Goal: Transaction & Acquisition: Purchase product/service

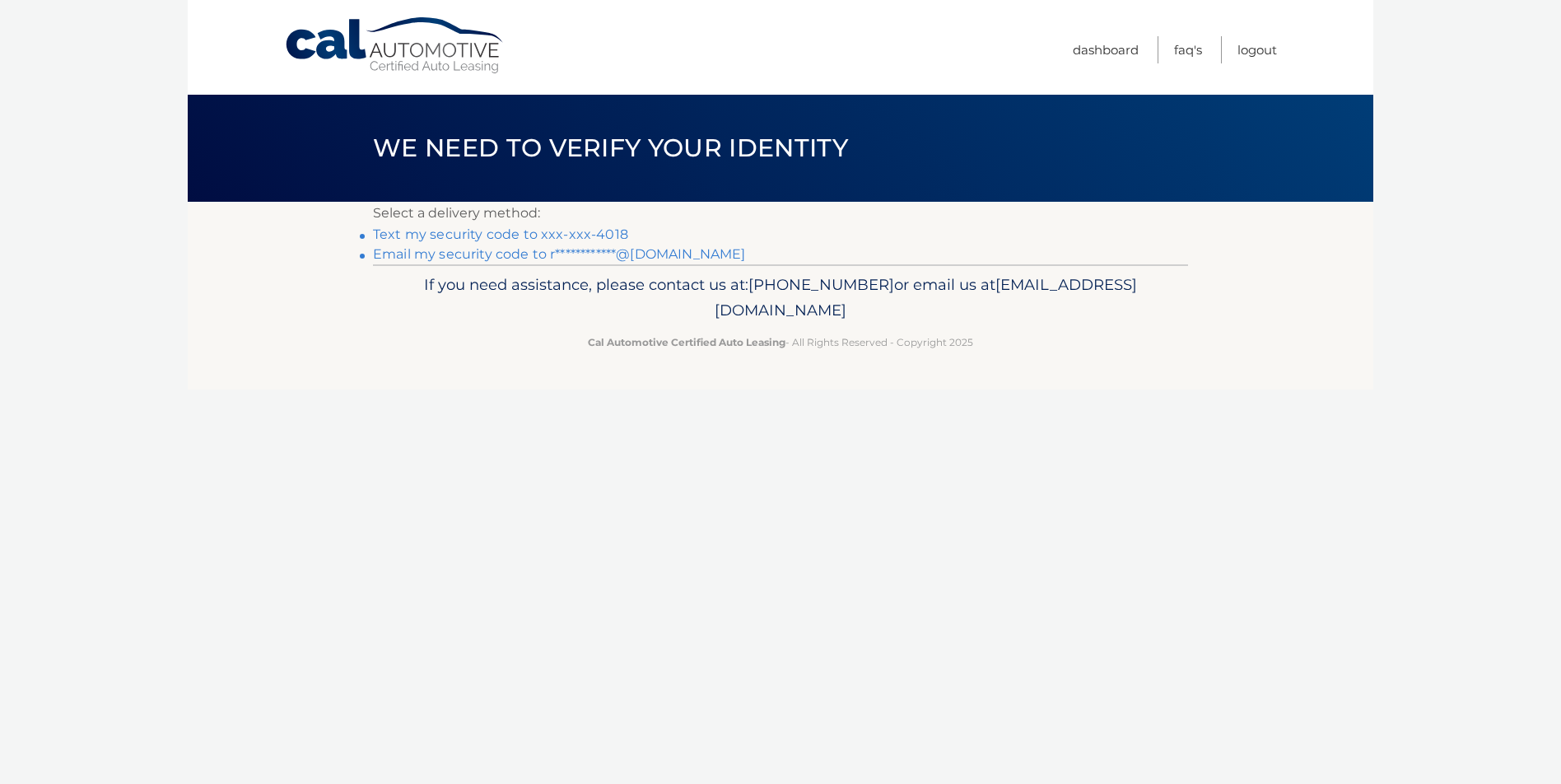
click at [564, 234] on link "Text my security code to xxx-xxx-4018" at bounding box center [500, 234] width 256 height 15
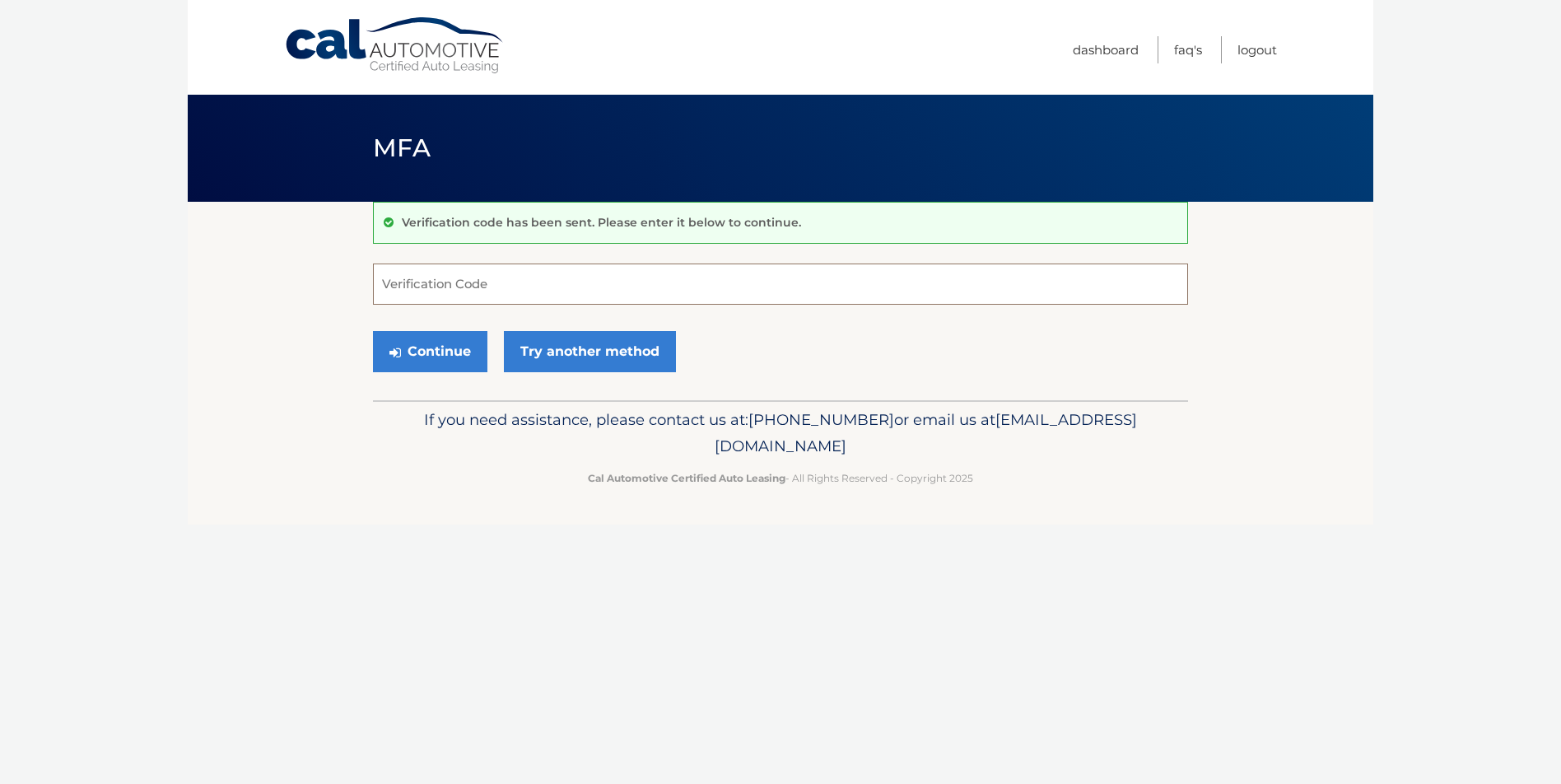
click at [499, 291] on input "Verification Code" at bounding box center [780, 283] width 816 height 41
type input "799737"
click at [373, 331] on button "Continue" at bounding box center [430, 351] width 114 height 41
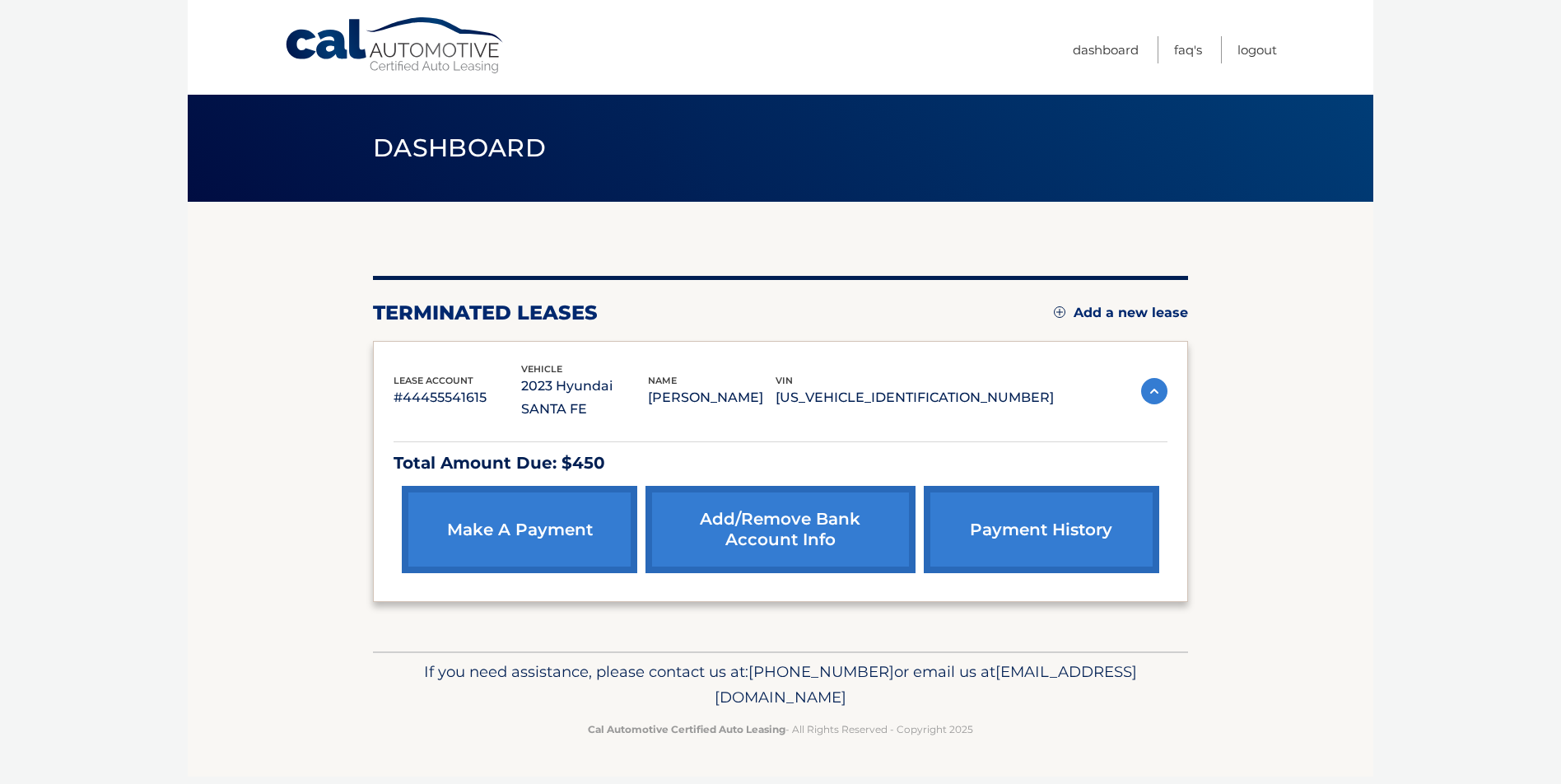
click at [564, 516] on link "make a payment" at bounding box center [520, 529] width 236 height 87
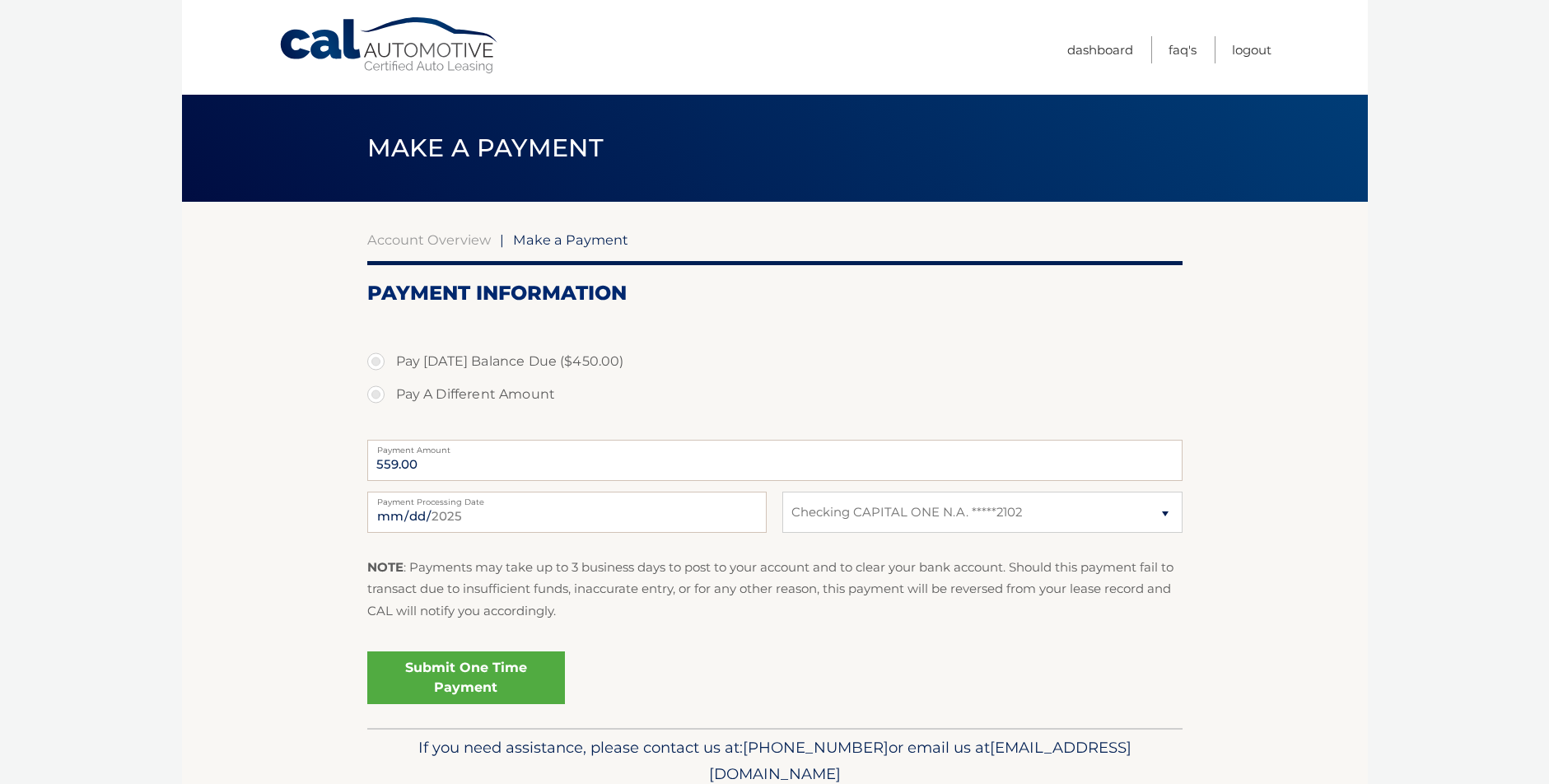
select select "NjM0YTBmMzYtY2U4OC00ZGVlLWFlMmQtMDczMGMwNTJiM2Fm"
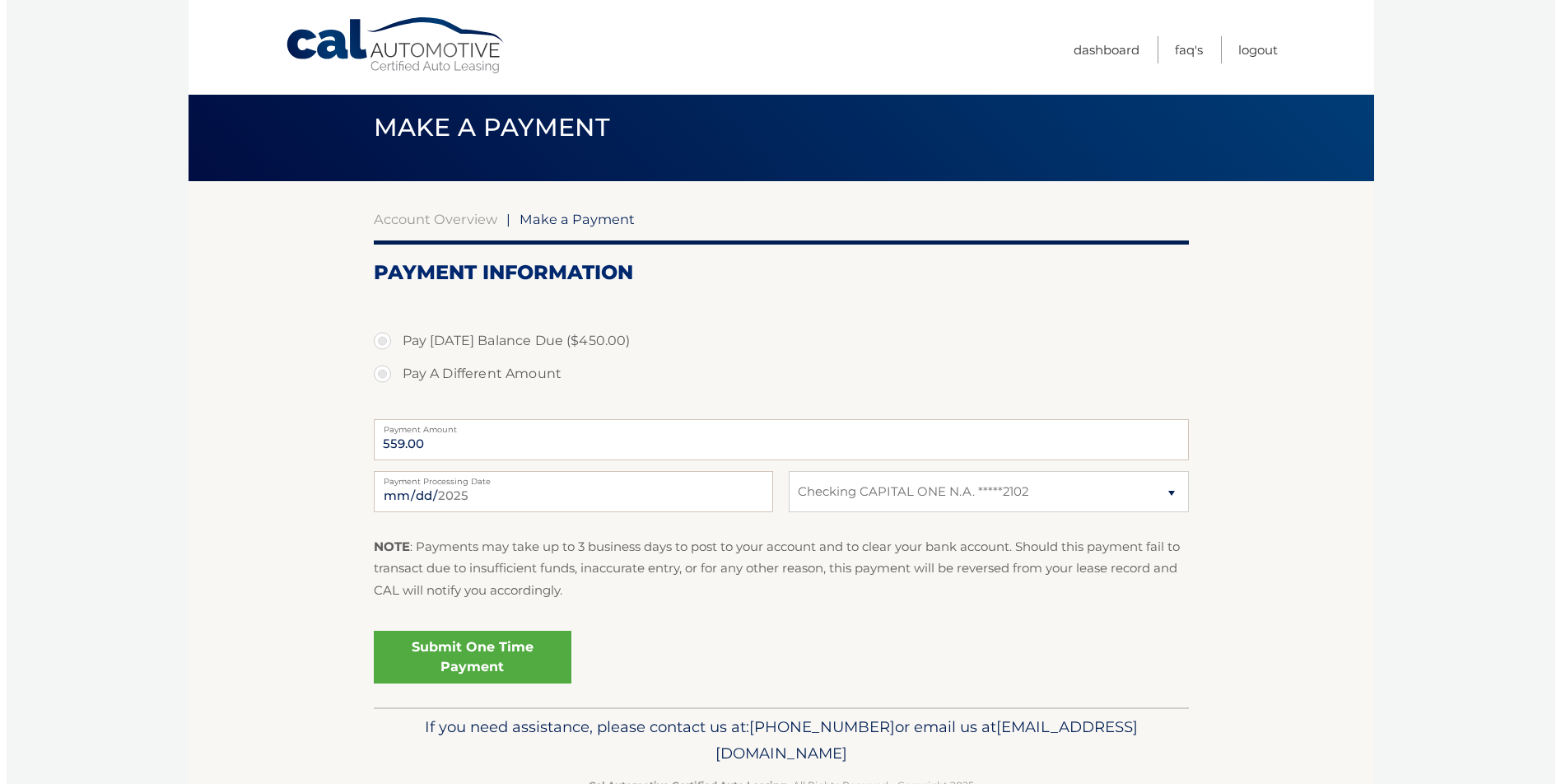
scroll to position [68, 0]
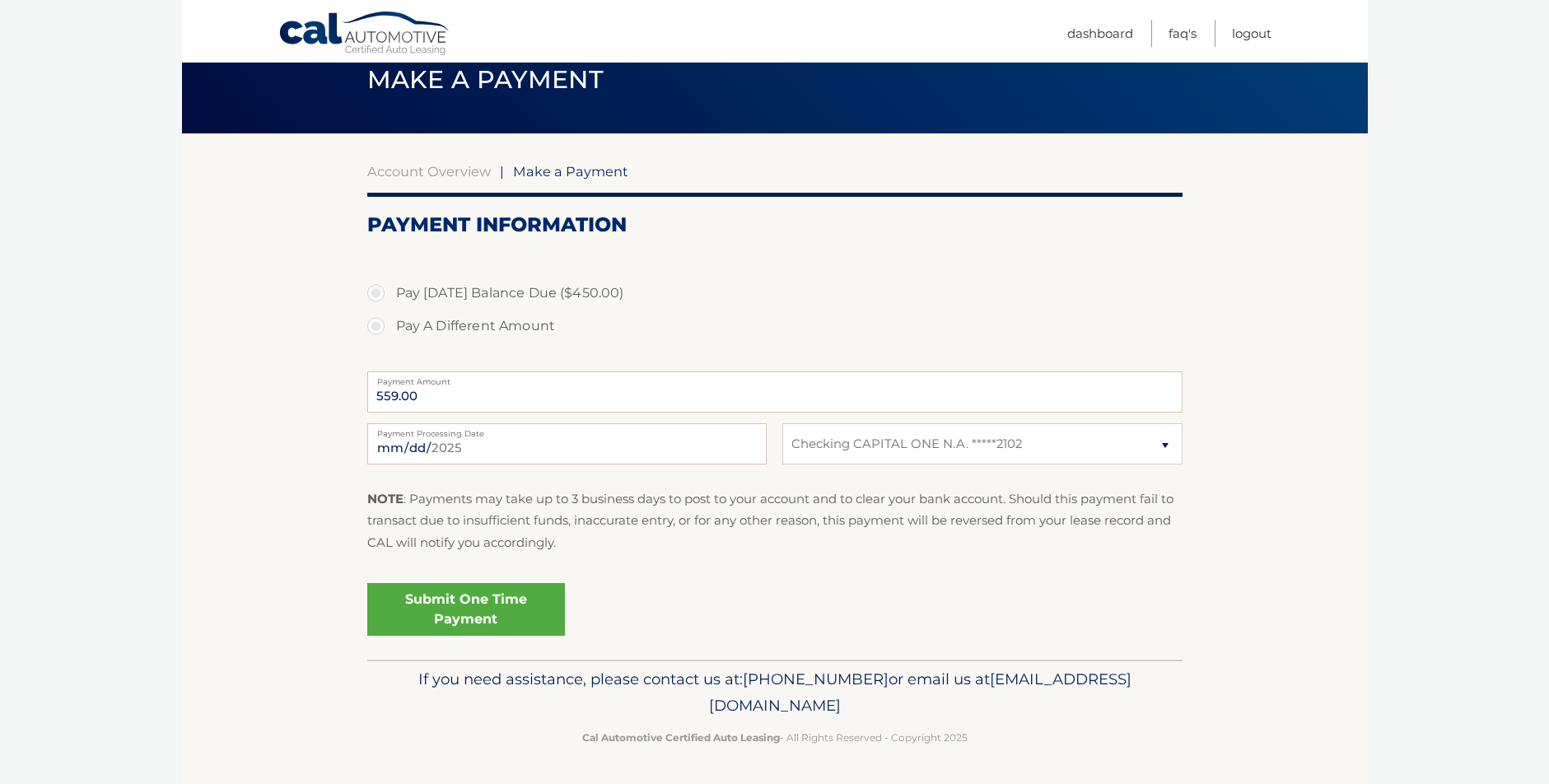
click at [378, 290] on label "Pay Today's Balance Due ($450.00)" at bounding box center [775, 293] width 816 height 33
click at [378, 290] on input "Pay Today's Balance Due ($450.00)" at bounding box center [381, 290] width 16 height 27
radio input "true"
type input "450.00"
click at [537, 610] on link "Submit One Time Payment" at bounding box center [466, 608] width 198 height 52
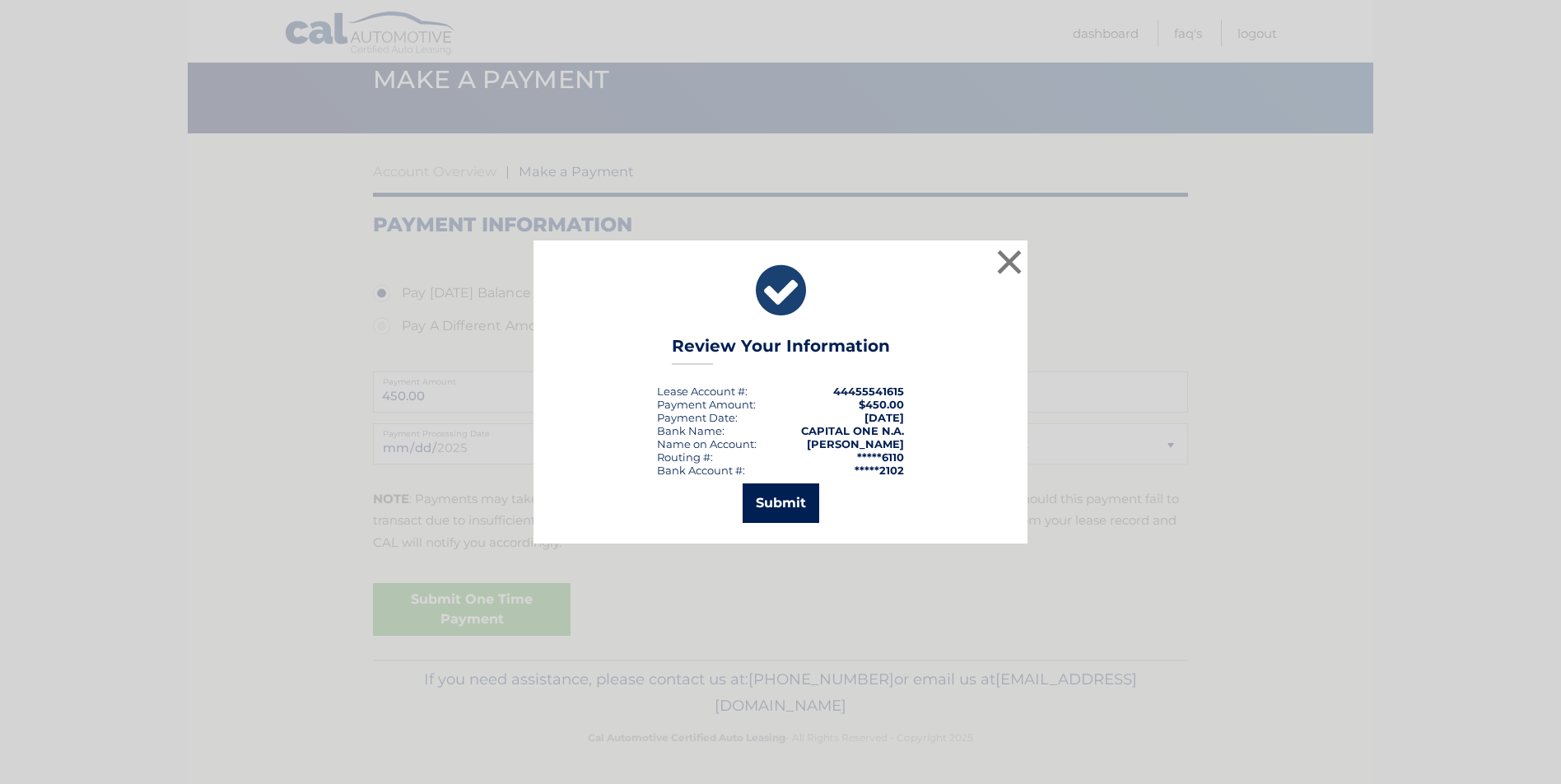
click at [787, 498] on button "Submit" at bounding box center [780, 503] width 77 height 40
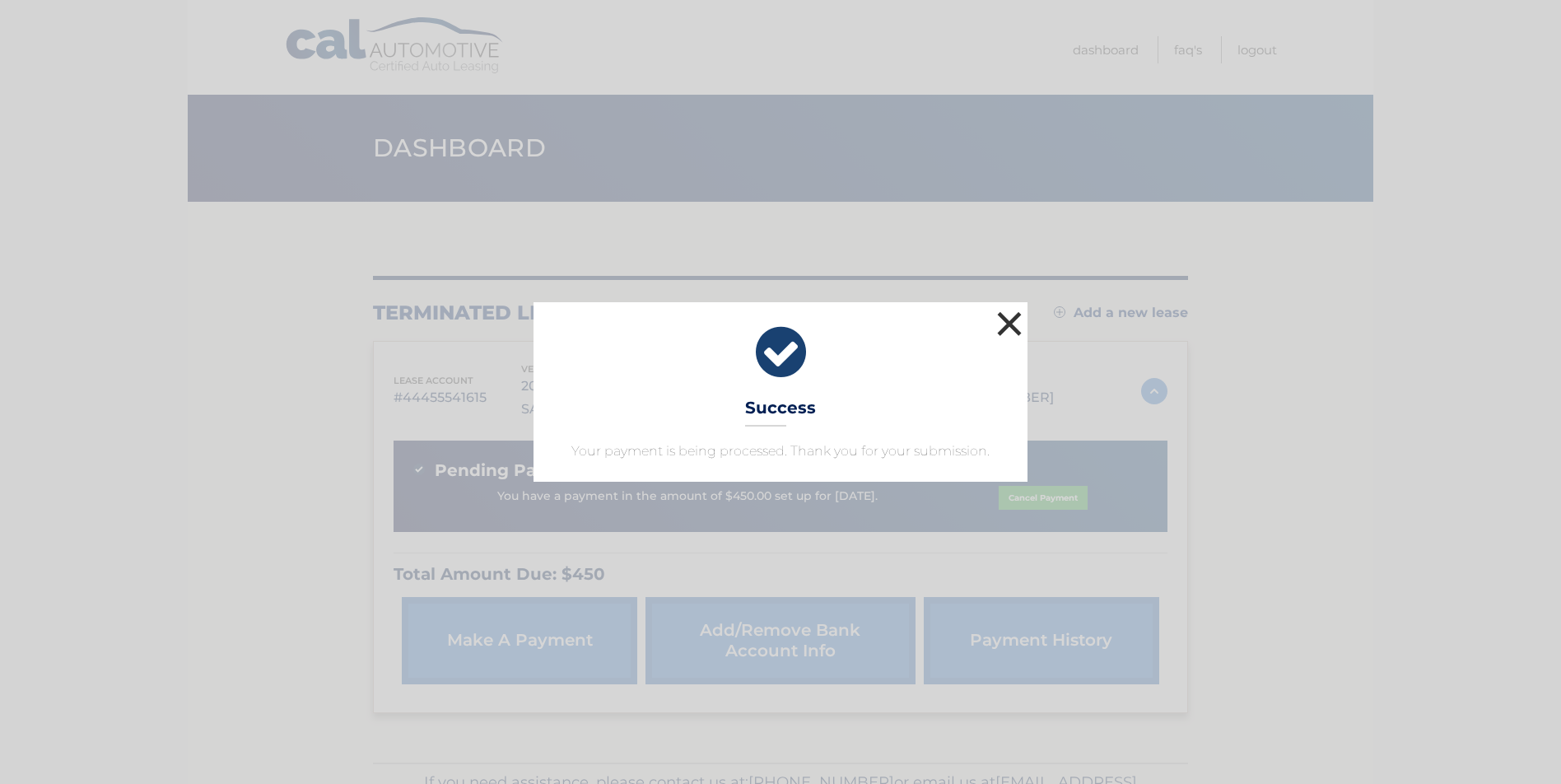
click at [1011, 330] on button "×" at bounding box center [1010, 323] width 33 height 33
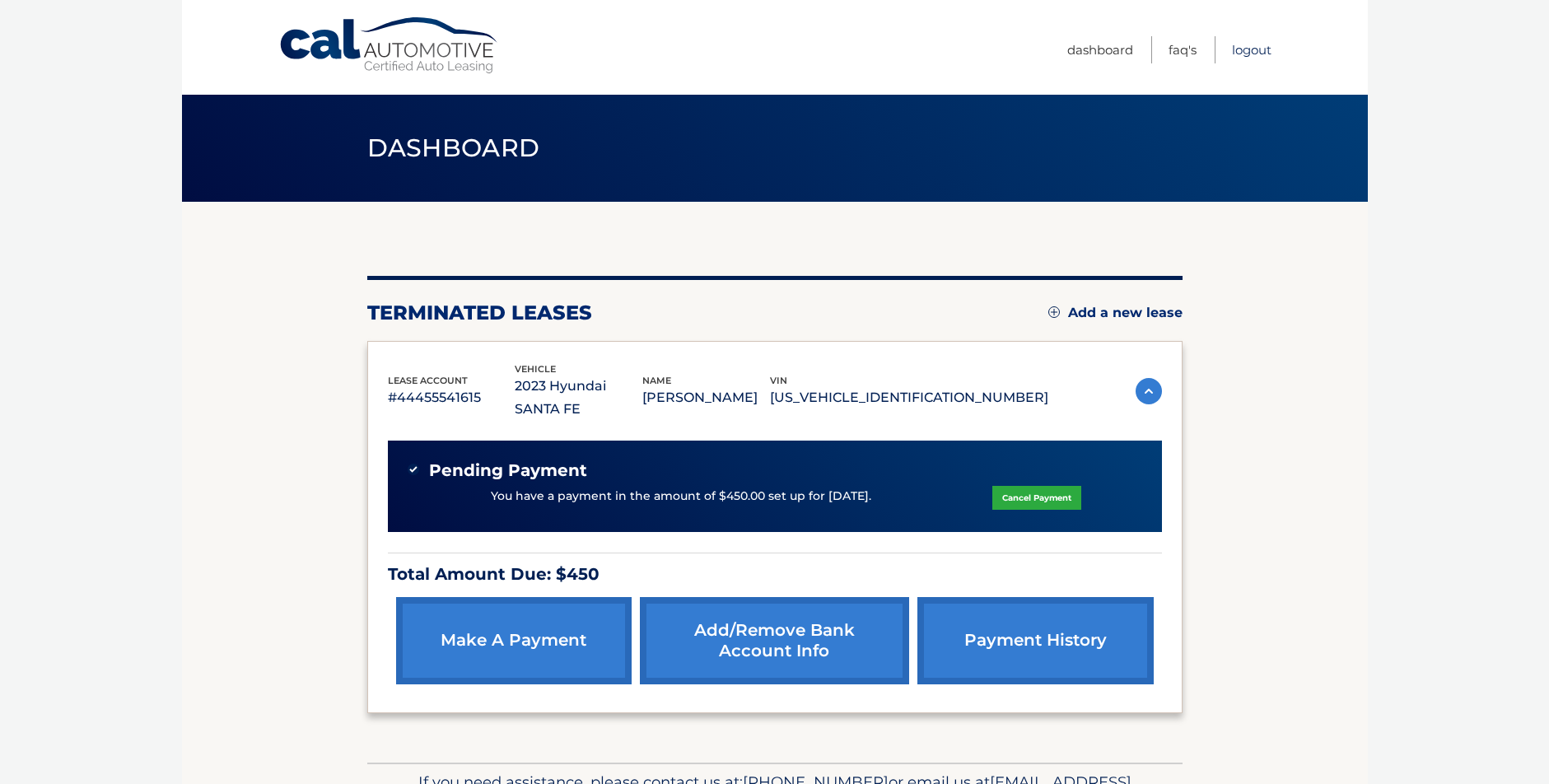
drag, startPoint x: 1256, startPoint y: 45, endPoint x: 1207, endPoint y: 36, distance: 49.8
click at [1256, 45] on link "Logout" at bounding box center [1252, 49] width 40 height 28
